Goal: Transaction & Acquisition: Book appointment/travel/reservation

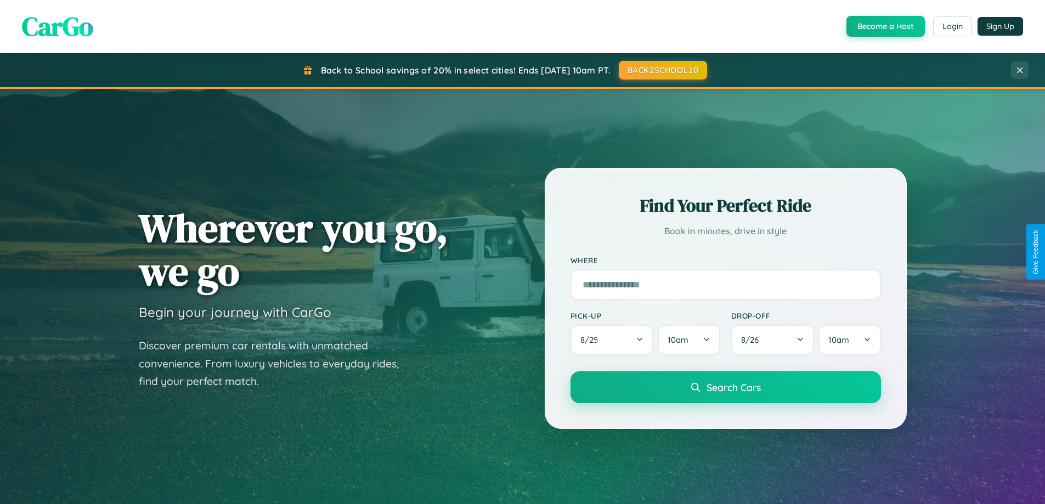
scroll to position [2110, 0]
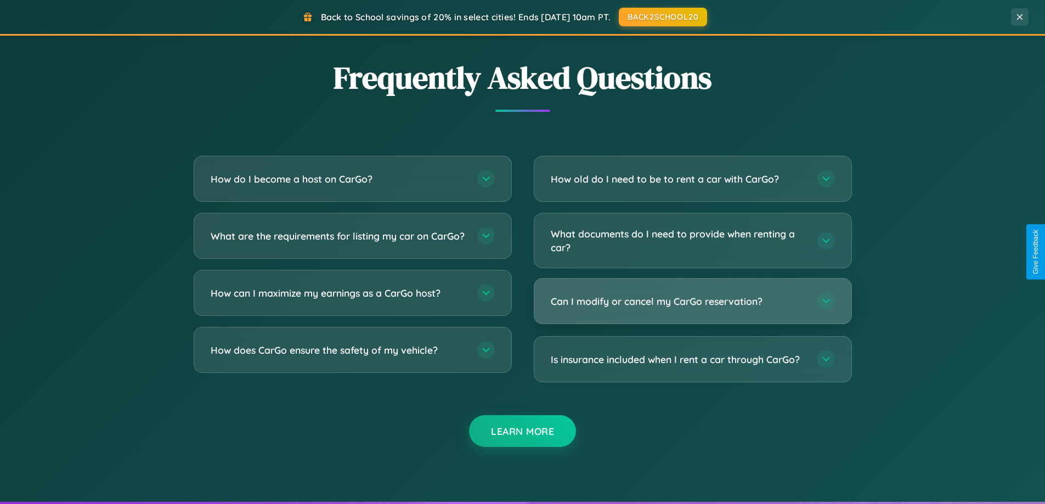
click at [692, 301] on h3 "Can I modify or cancel my CarGo reservation?" at bounding box center [679, 301] width 256 height 14
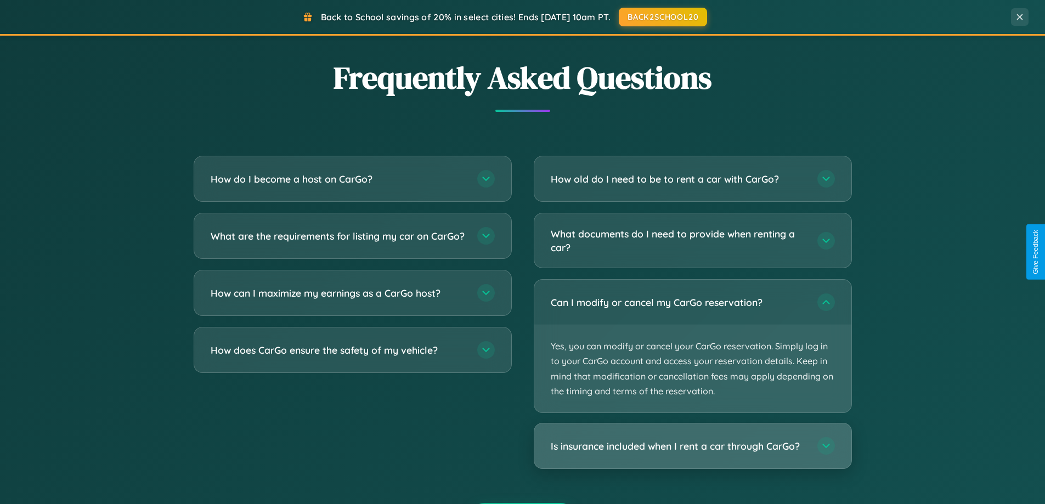
click at [692, 446] on h3 "Is insurance included when I rent a car through CarGo?" at bounding box center [679, 446] width 256 height 14
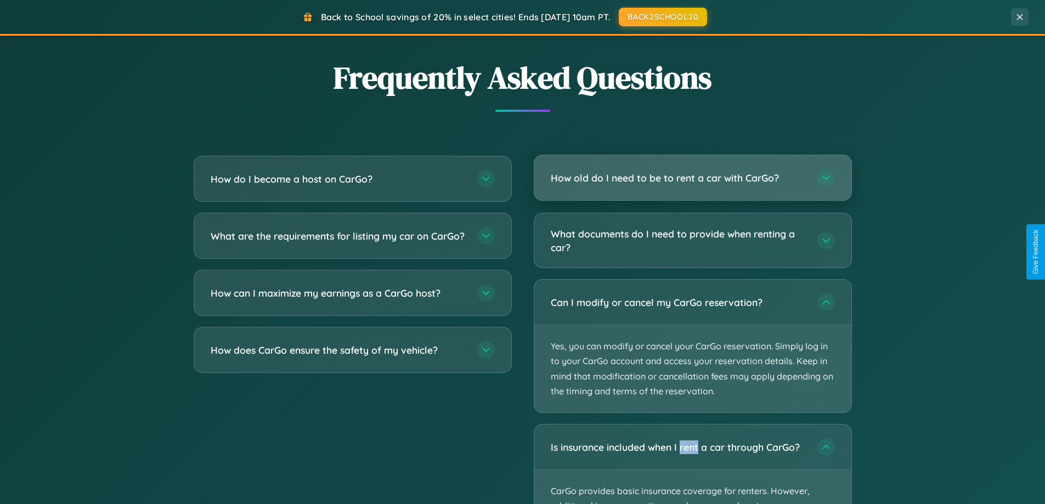
click at [692, 178] on h3 "How old do I need to be to rent a car with CarGo?" at bounding box center [679, 178] width 256 height 14
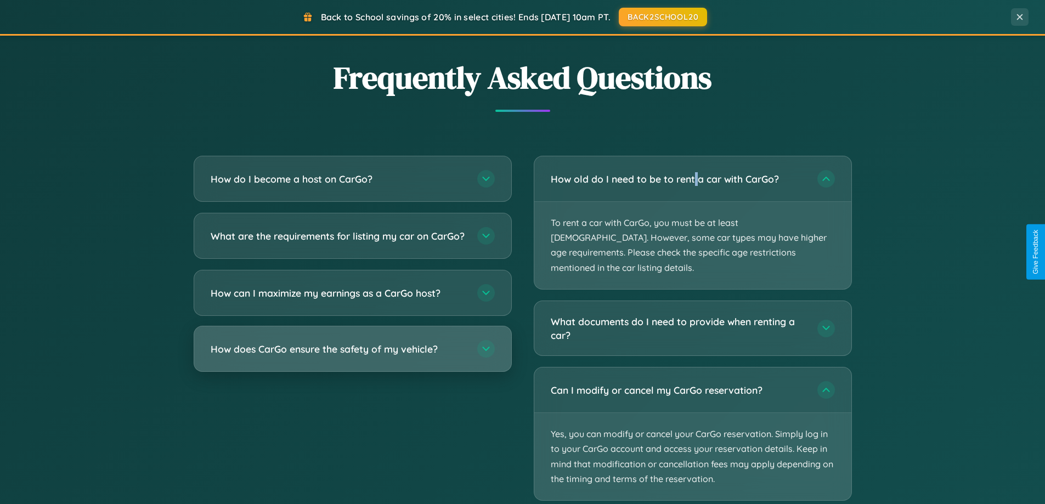
click at [352, 356] on h3 "How does CarGo ensure the safety of my vehicle?" at bounding box center [339, 349] width 256 height 14
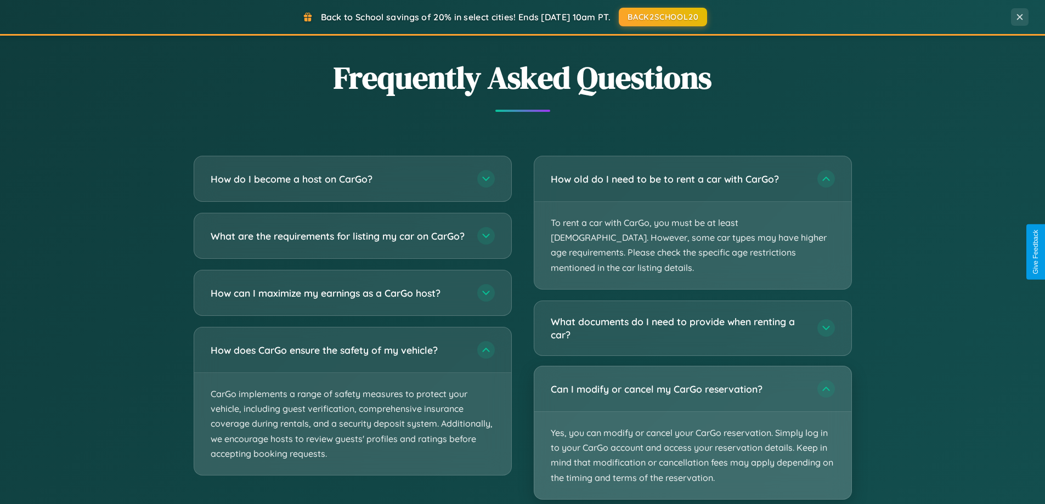
click at [692, 417] on p "Yes, you can modify or cancel your CarGo reservation. Simply log in to your Car…" at bounding box center [692, 455] width 317 height 87
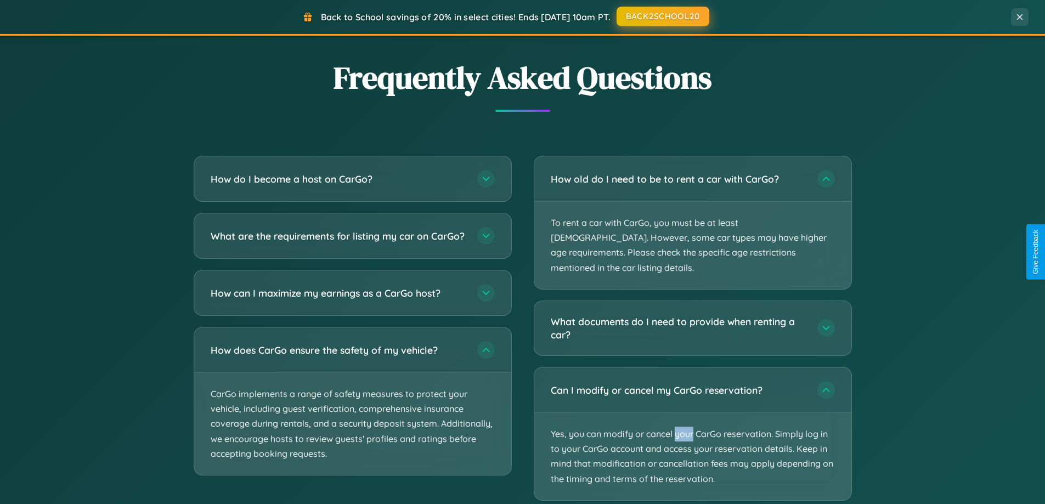
click at [662, 17] on button "BACK2SCHOOL20" at bounding box center [662, 17] width 93 height 20
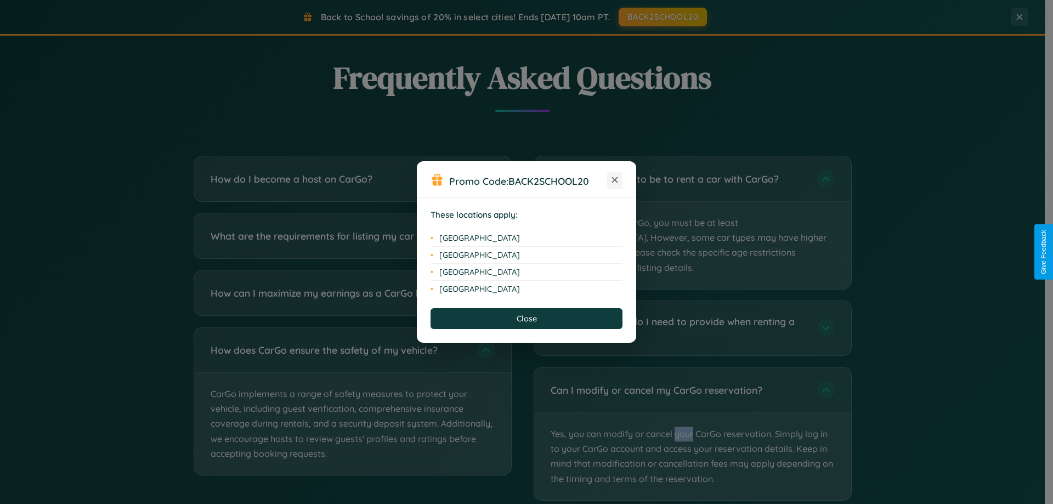
click at [615, 180] on icon at bounding box center [615, 180] width 6 height 6
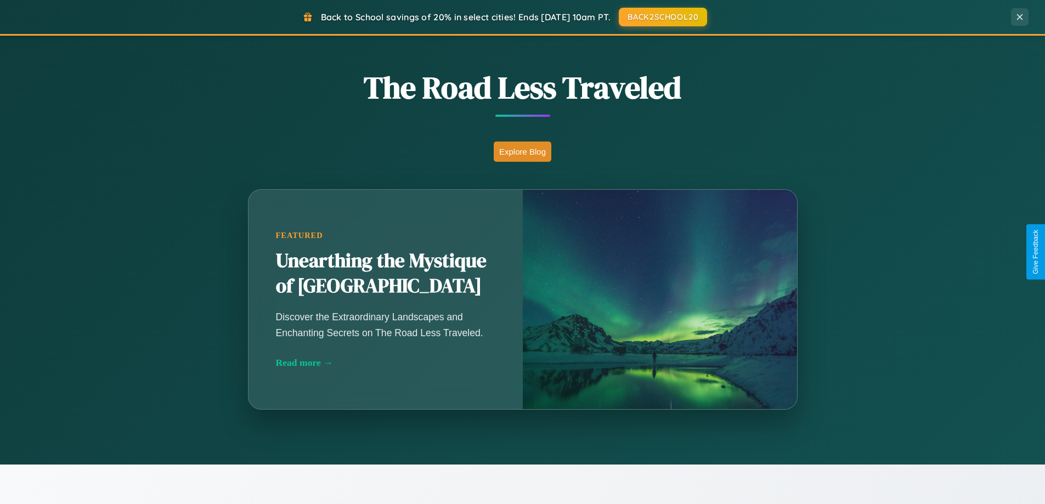
scroll to position [755, 0]
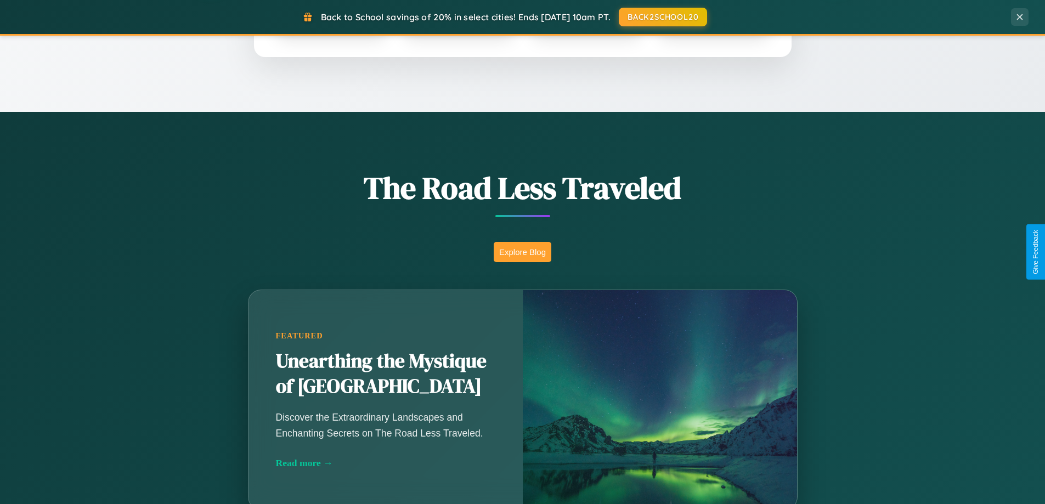
click at [522, 252] on button "Explore Blog" at bounding box center [523, 252] width 58 height 20
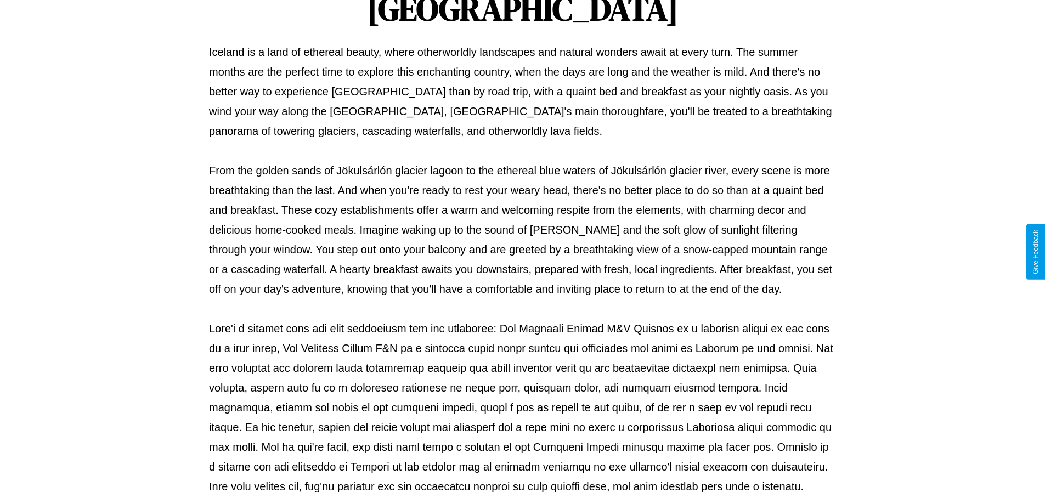
scroll to position [355, 0]
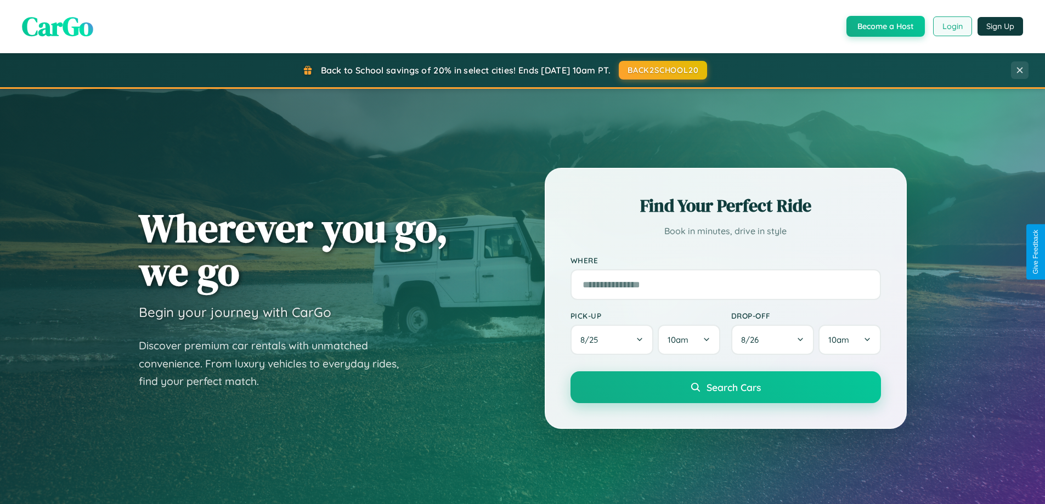
click at [951, 26] on button "Login" at bounding box center [952, 26] width 39 height 20
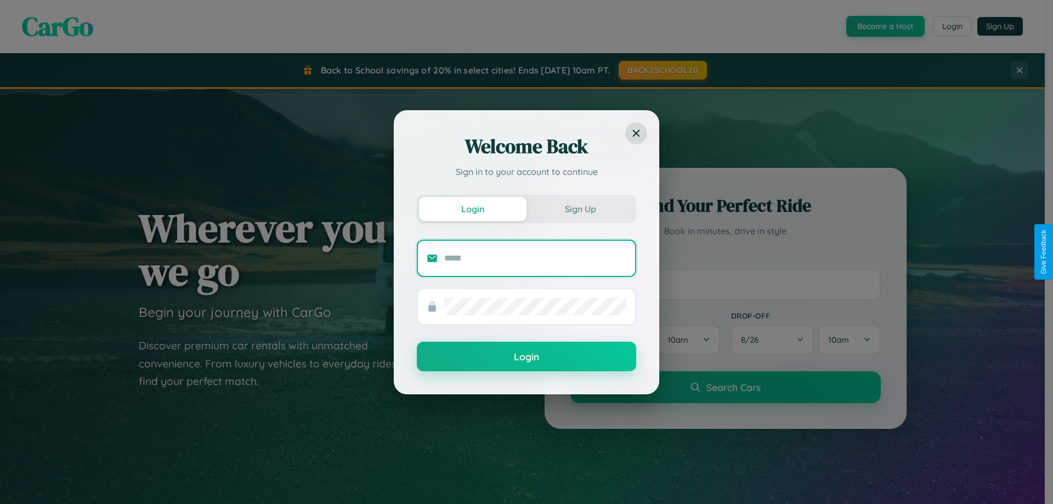
click at [535, 258] on input "text" at bounding box center [535, 258] width 182 height 18
type input "**********"
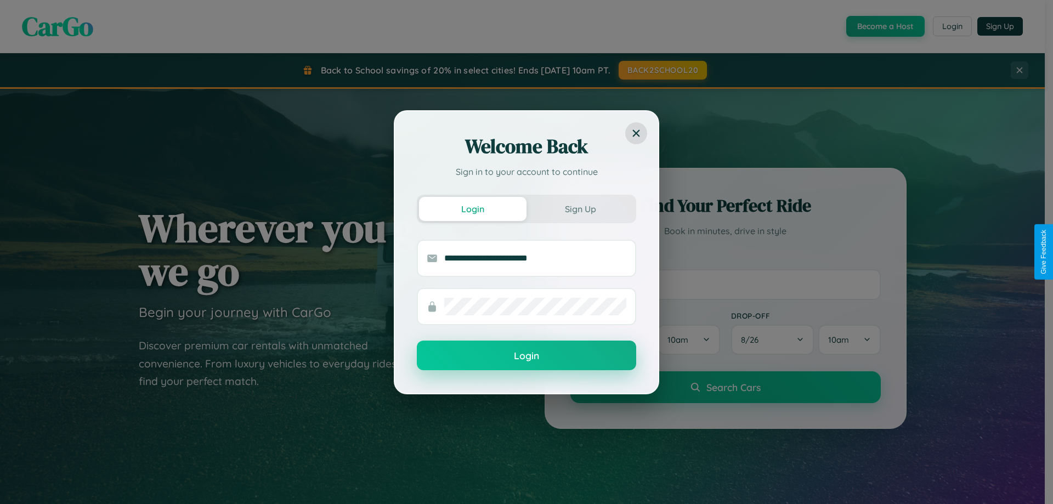
click at [526, 356] on button "Login" at bounding box center [526, 356] width 219 height 30
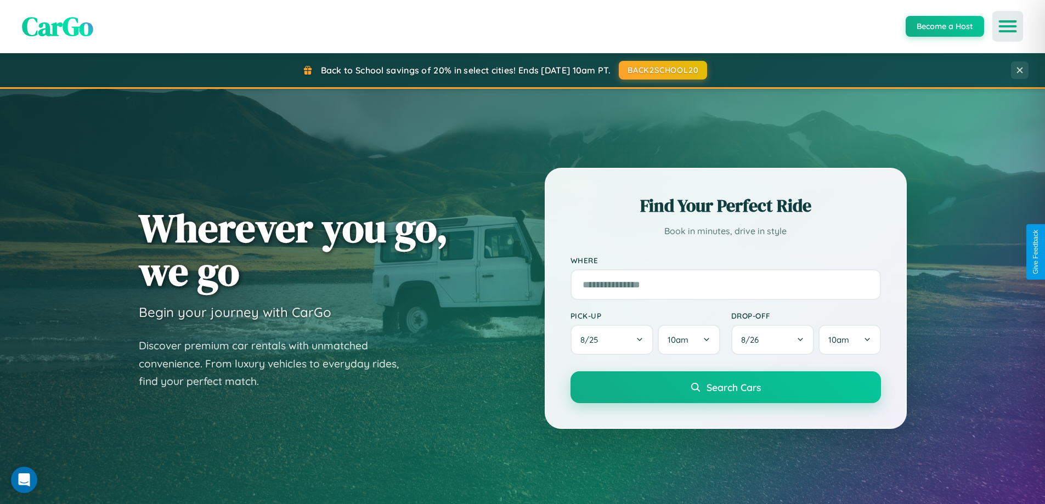
click at [1007, 26] on icon "Open menu" at bounding box center [1008, 26] width 16 height 10
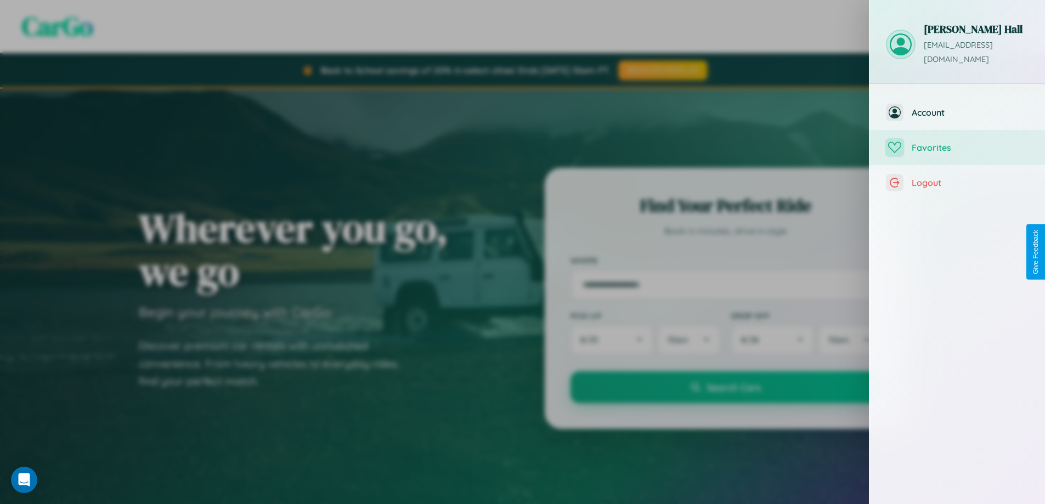
click at [957, 142] on span "Favorites" at bounding box center [969, 147] width 117 height 11
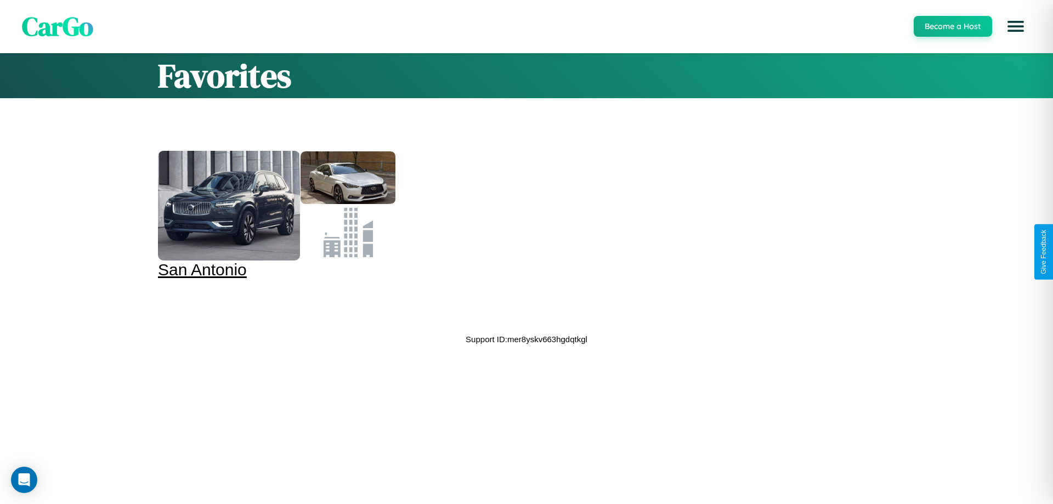
click at [275, 215] on div at bounding box center [229, 206] width 142 height 110
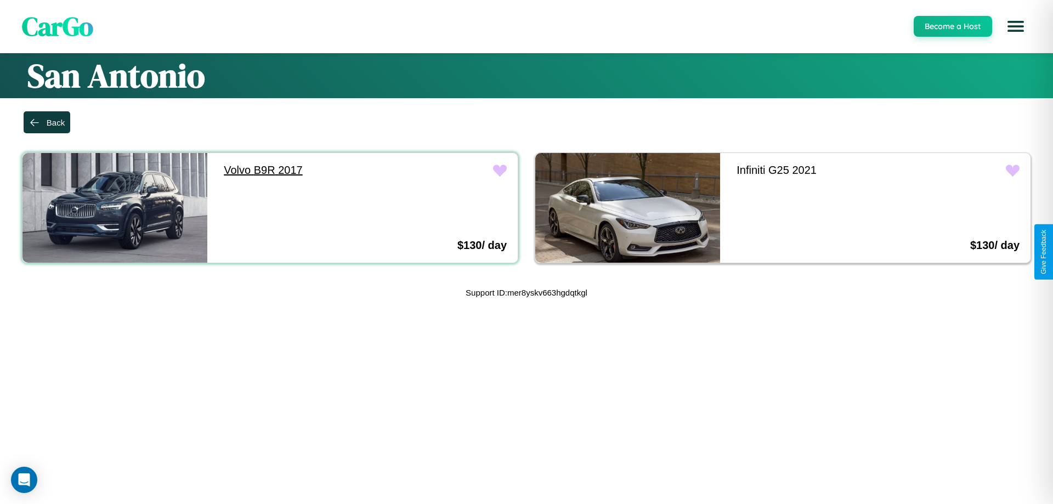
click at [303, 170] on link "Volvo B9R 2017" at bounding box center [305, 170] width 185 height 35
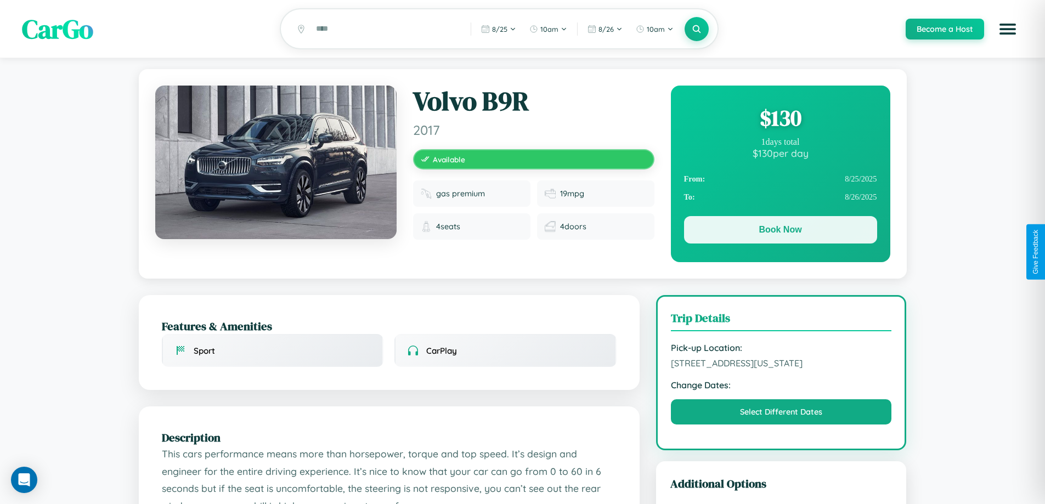
click at [780, 231] on button "Book Now" at bounding box center [780, 229] width 193 height 27
